Goal: Check status: Check status

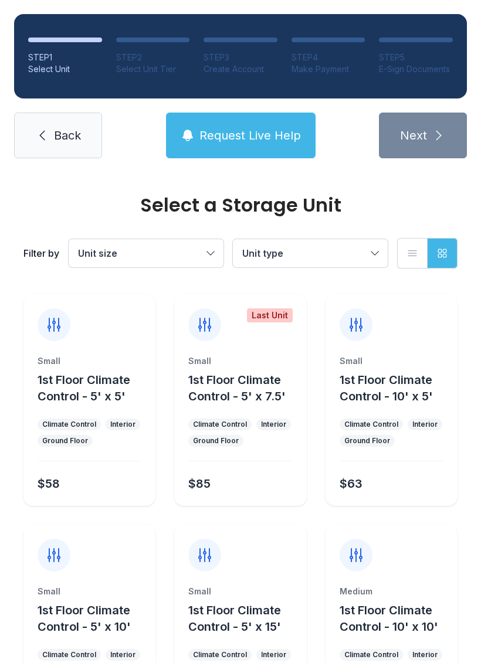
click at [50, 135] on link "Back" at bounding box center [58, 136] width 88 height 46
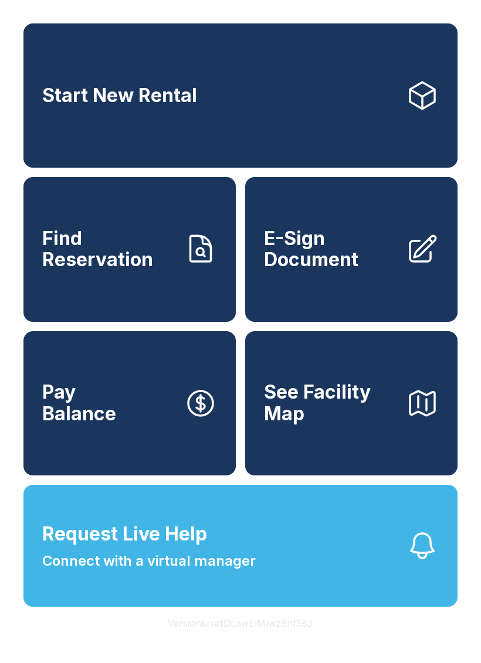
click at [131, 266] on span "Find Reservation" at bounding box center [108, 249] width 133 height 43
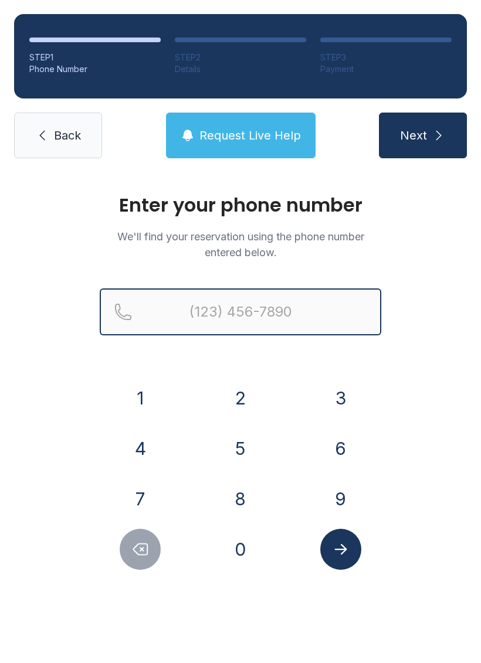
click at [239, 304] on input "Reservation phone number" at bounding box center [240, 312] width 281 height 47
type input "("
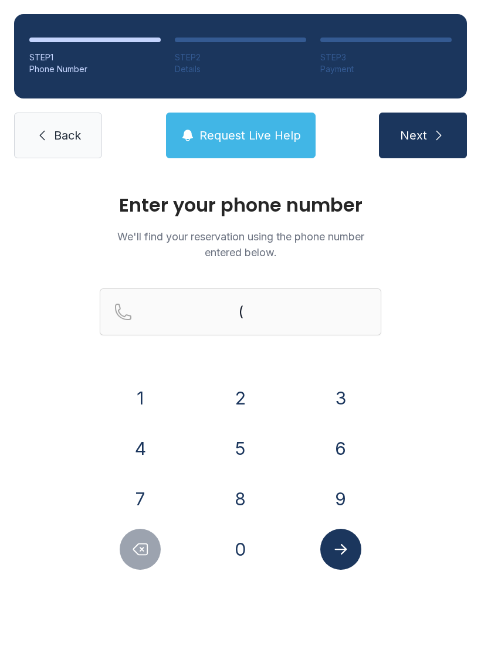
click at [433, 285] on div "Enter your phone number We'll find your reservation using the phone number ente…" at bounding box center [240, 394] width 481 height 444
click at [239, 484] on button "8" at bounding box center [240, 498] width 41 height 41
click at [335, 437] on button "6" at bounding box center [340, 448] width 41 height 41
click at [141, 442] on button "4" at bounding box center [140, 448] width 41 height 41
click at [337, 395] on button "3" at bounding box center [340, 398] width 41 height 41
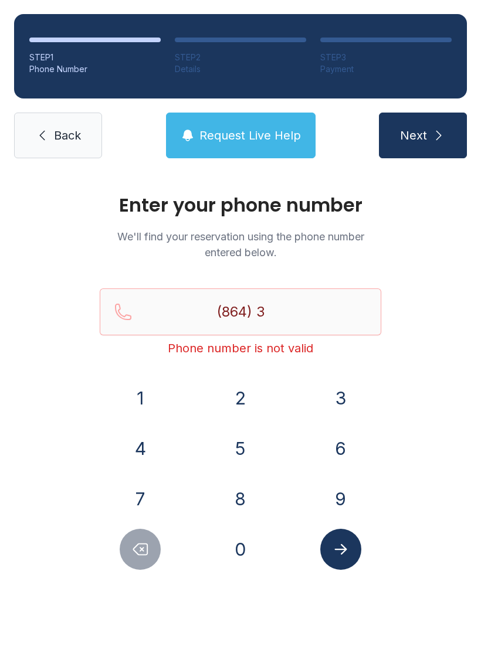
click at [340, 444] on button "6" at bounding box center [340, 448] width 41 height 41
click at [240, 547] on button "0" at bounding box center [240, 549] width 41 height 41
click at [239, 547] on button "0" at bounding box center [240, 549] width 41 height 41
click at [247, 449] on button "5" at bounding box center [240, 448] width 41 height 41
click at [133, 393] on button "1" at bounding box center [140, 398] width 41 height 41
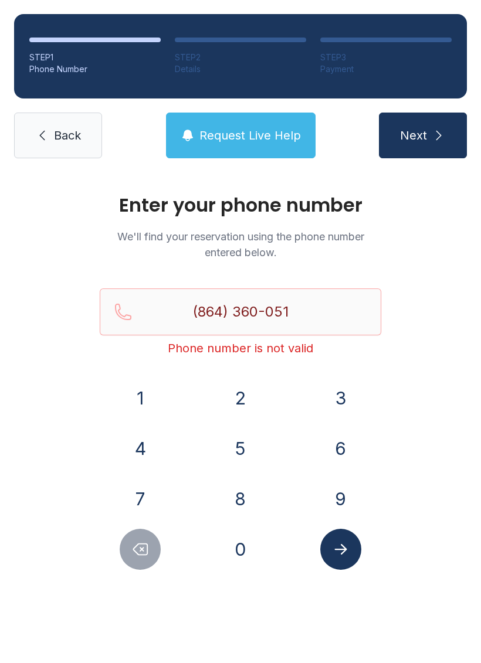
click at [344, 490] on button "9" at bounding box center [340, 498] width 41 height 41
type input "[PHONE_NUMBER]"
click at [351, 547] on button "Submit lookup form" at bounding box center [340, 549] width 41 height 41
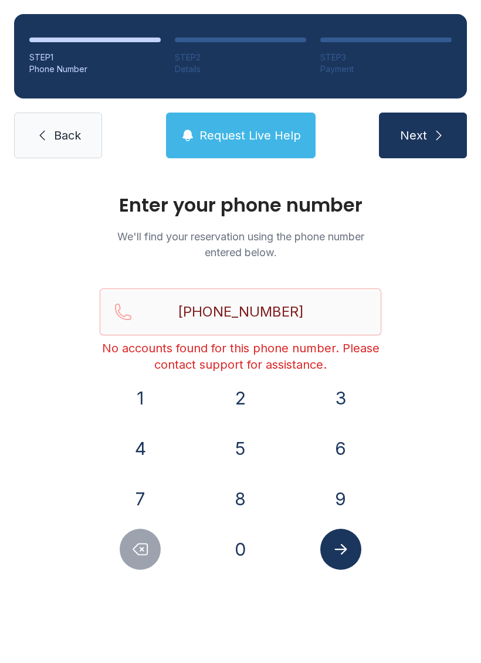
click at [85, 134] on link "Back" at bounding box center [58, 136] width 88 height 46
